Goal: Communication & Community: Participate in discussion

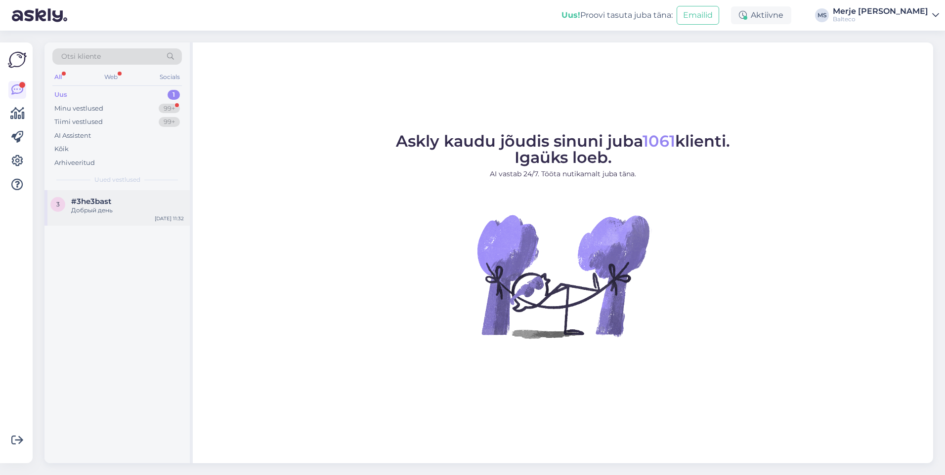
click at [92, 208] on div "Добрый день" at bounding box center [127, 210] width 113 height 9
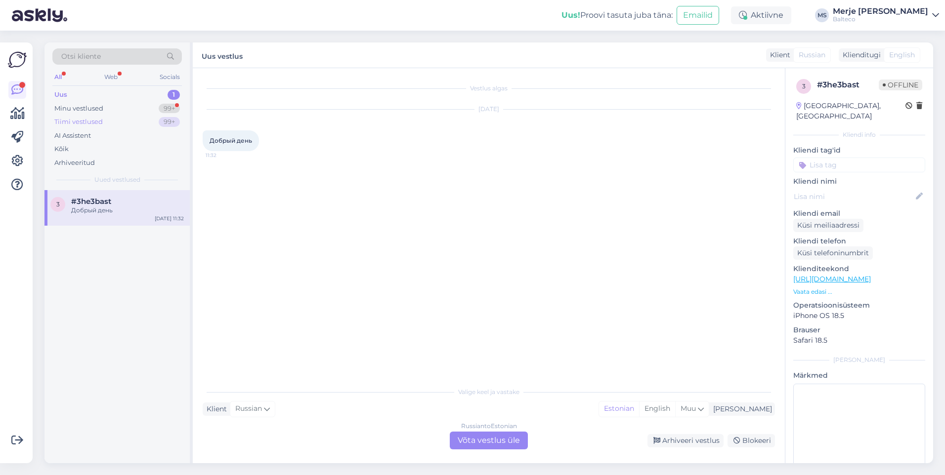
click at [66, 123] on div "Tiimi vestlused" at bounding box center [78, 122] width 48 height 10
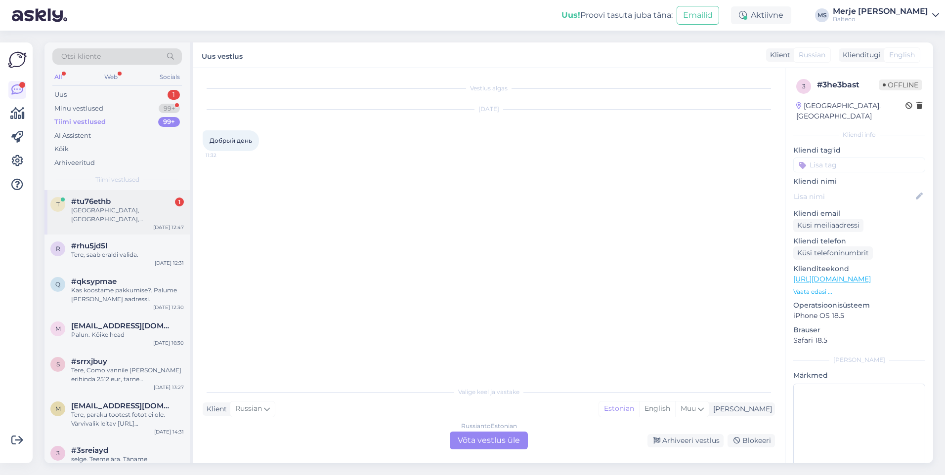
click at [84, 210] on div "[GEOGRAPHIC_DATA], [GEOGRAPHIC_DATA], [GEOGRAPHIC_DATA], [GEOGRAPHIC_DATA], 938…" at bounding box center [127, 215] width 113 height 18
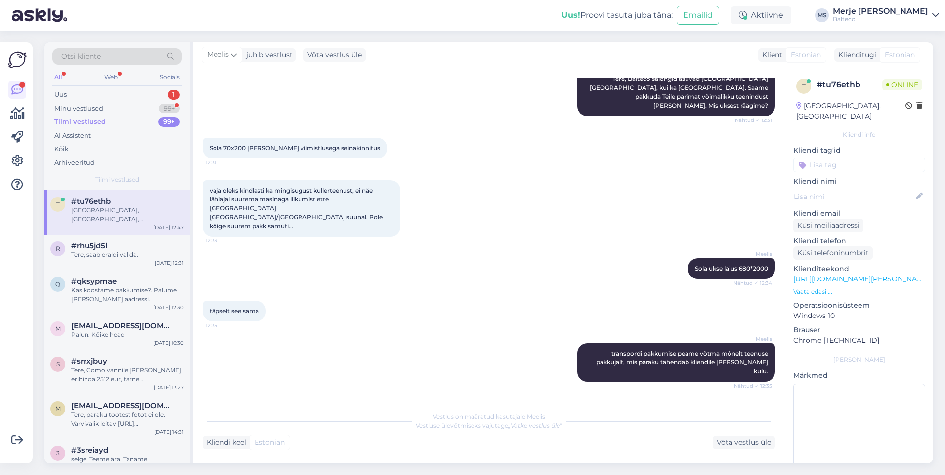
scroll to position [137, 0]
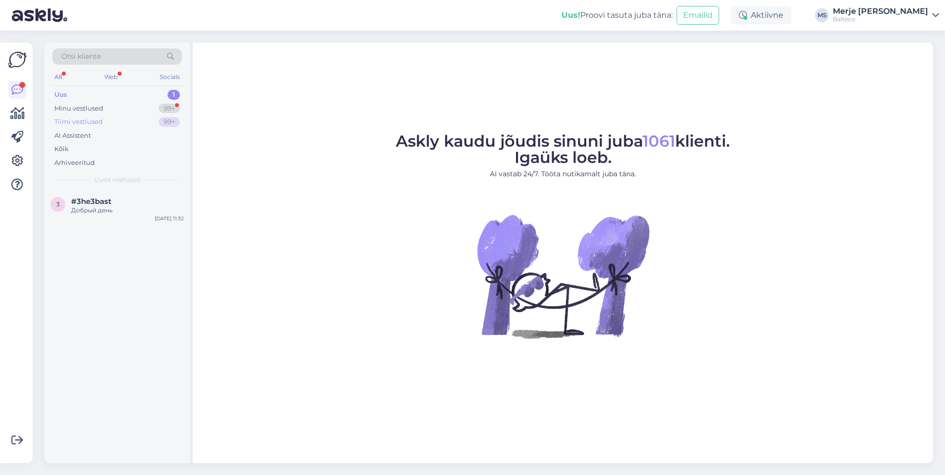
click at [67, 124] on div "Tiimi vestlused" at bounding box center [78, 122] width 48 height 10
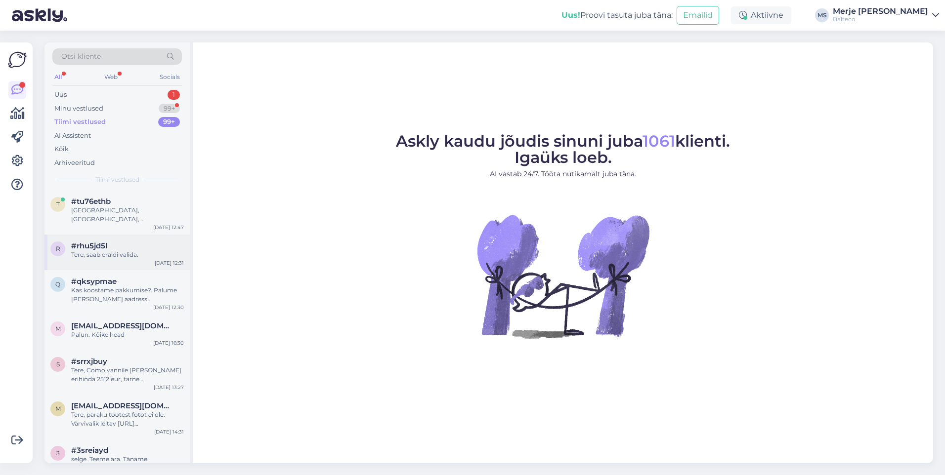
click at [82, 241] on div "r #rhu5jd5l Tere, saab eraldi valida. [DATE] 12:31" at bounding box center [116, 253] width 145 height 36
